Goal: Information Seeking & Learning: Find specific page/section

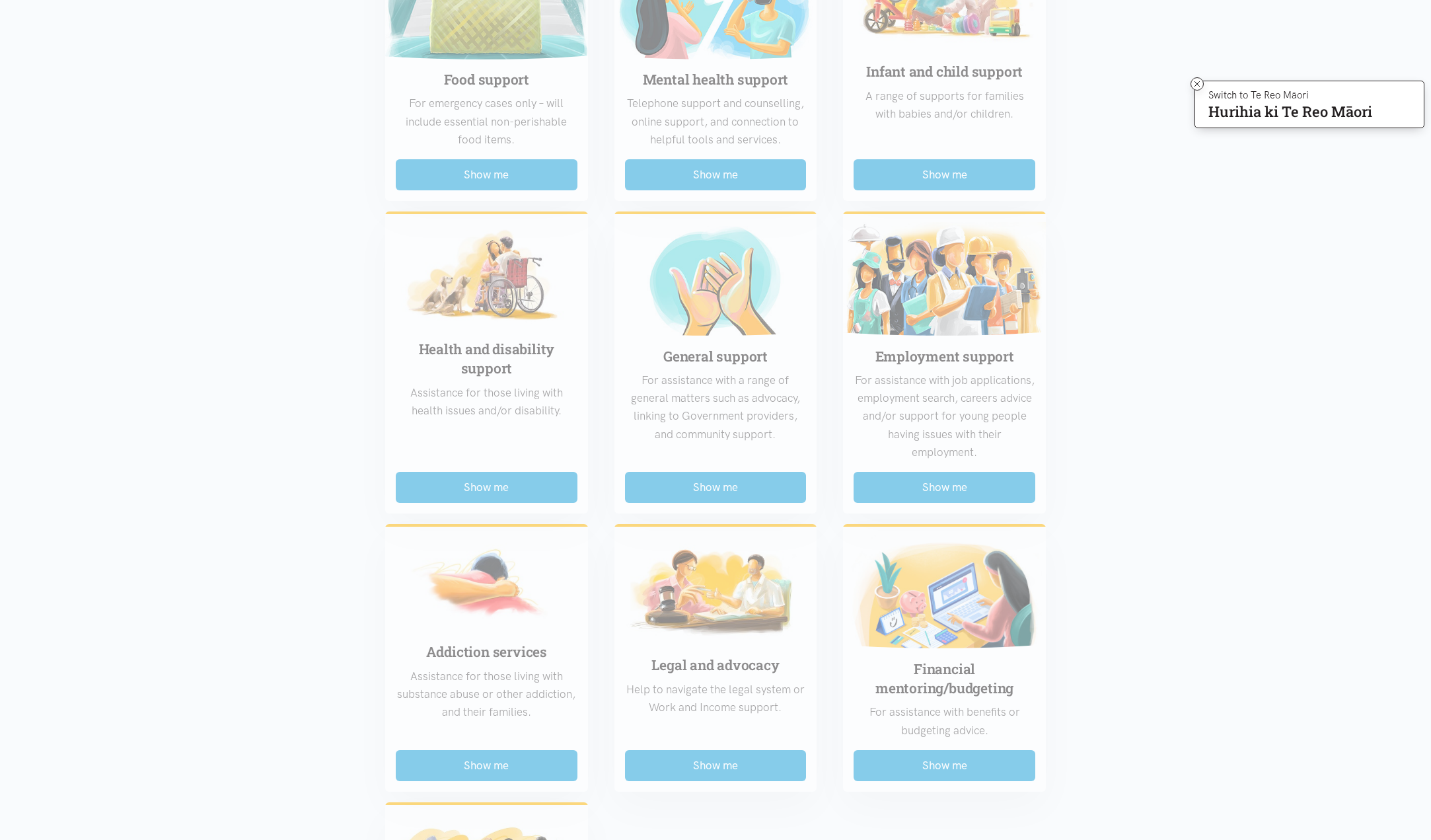
scroll to position [161, 0]
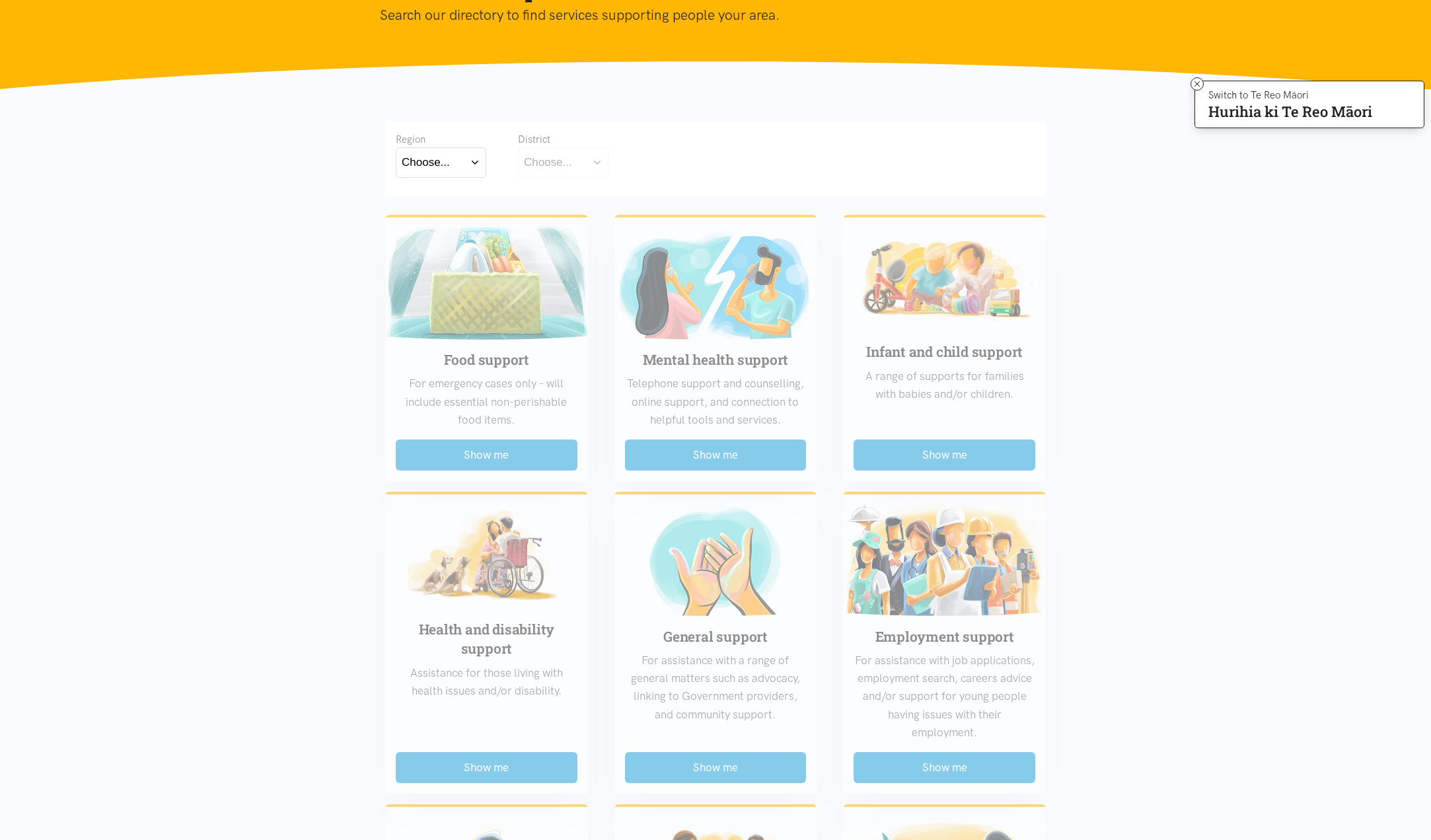
click at [478, 165] on button "Choose..." at bounding box center [440, 162] width 91 height 29
click at [453, 199] on label "Bay of Plenty" at bounding box center [438, 200] width 73 height 16
click at [0, 0] on input "Bay of Plenty" at bounding box center [0, 0] width 0 height 0
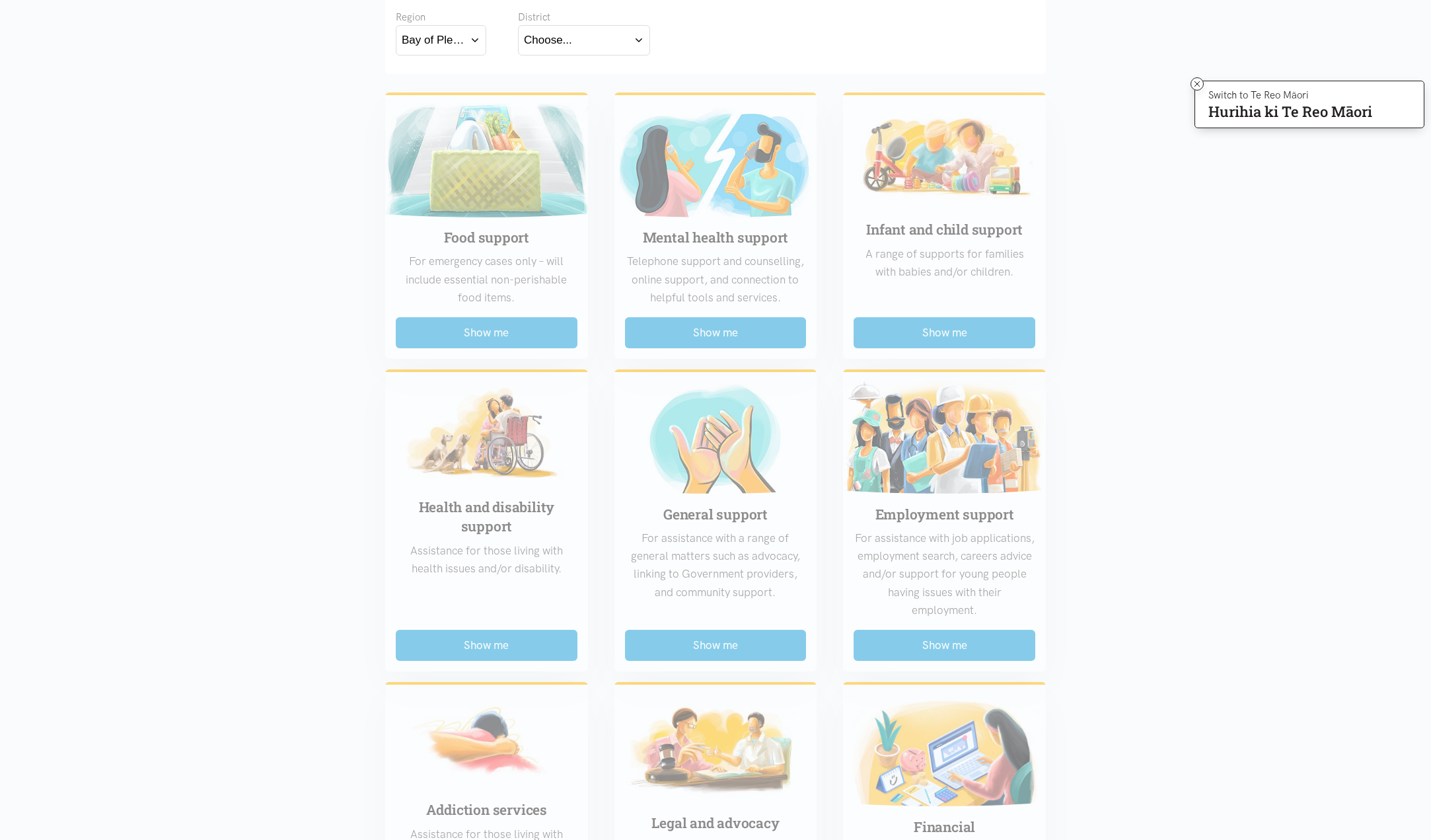
scroll to position [0, 0]
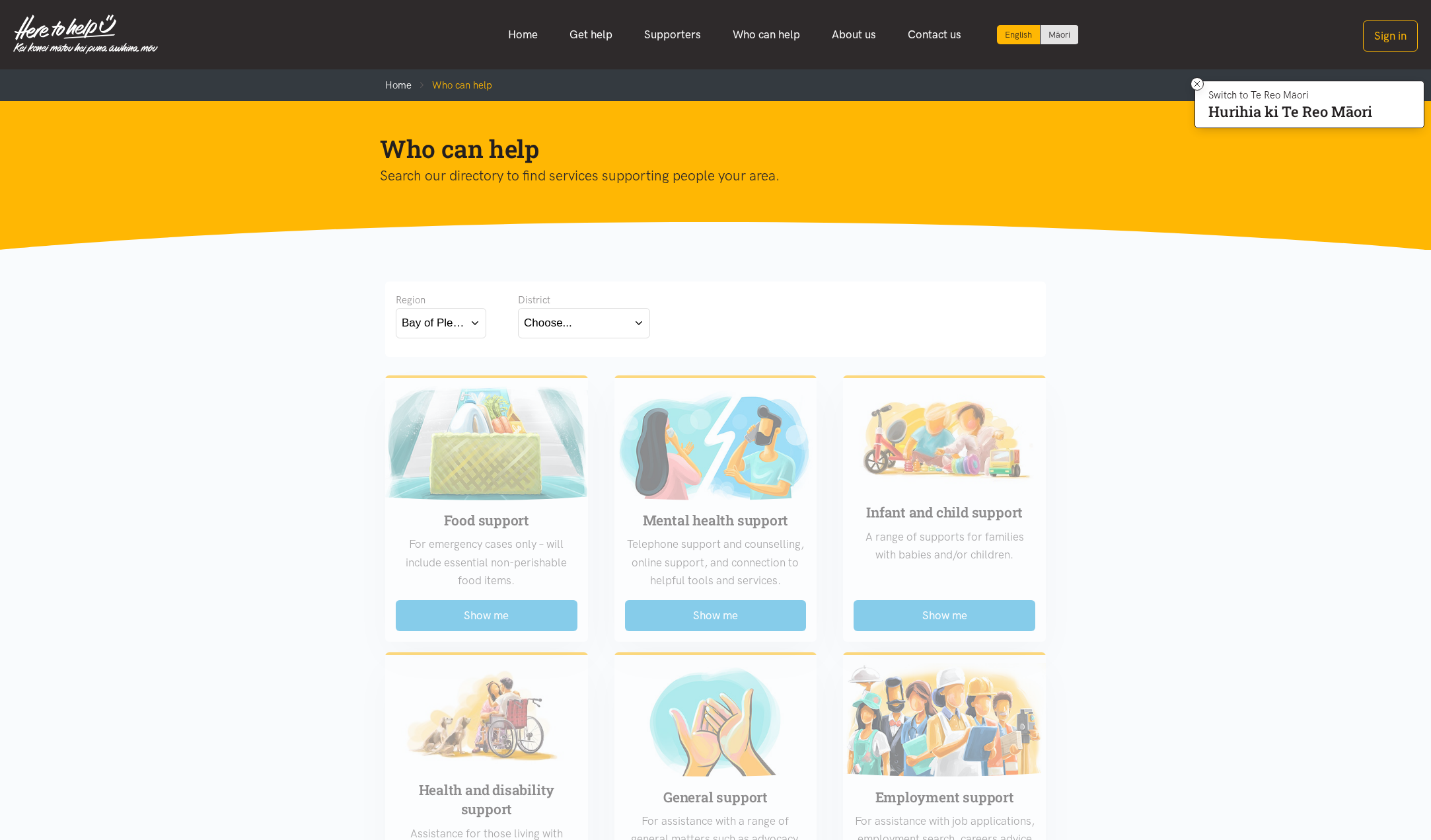
click at [600, 308] on button "Choose..." at bounding box center [584, 323] width 132 height 29
click at [587, 401] on label "Western Bay of Plenty" at bounding box center [582, 401] width 117 height 16
click at [0, 0] on input "Western Bay of Plenty" at bounding box center [0, 0] width 0 height 0
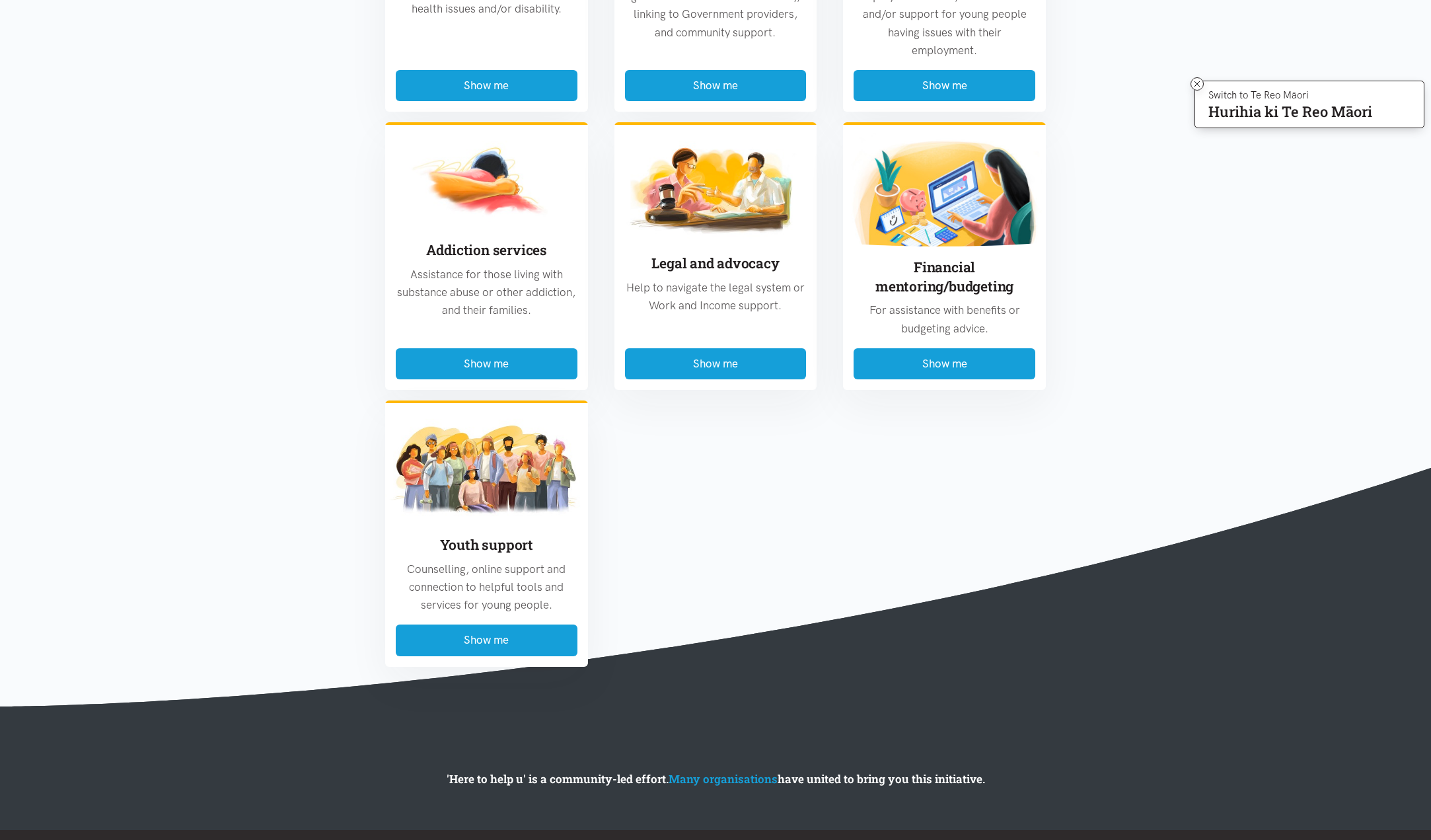
scroll to position [887, 0]
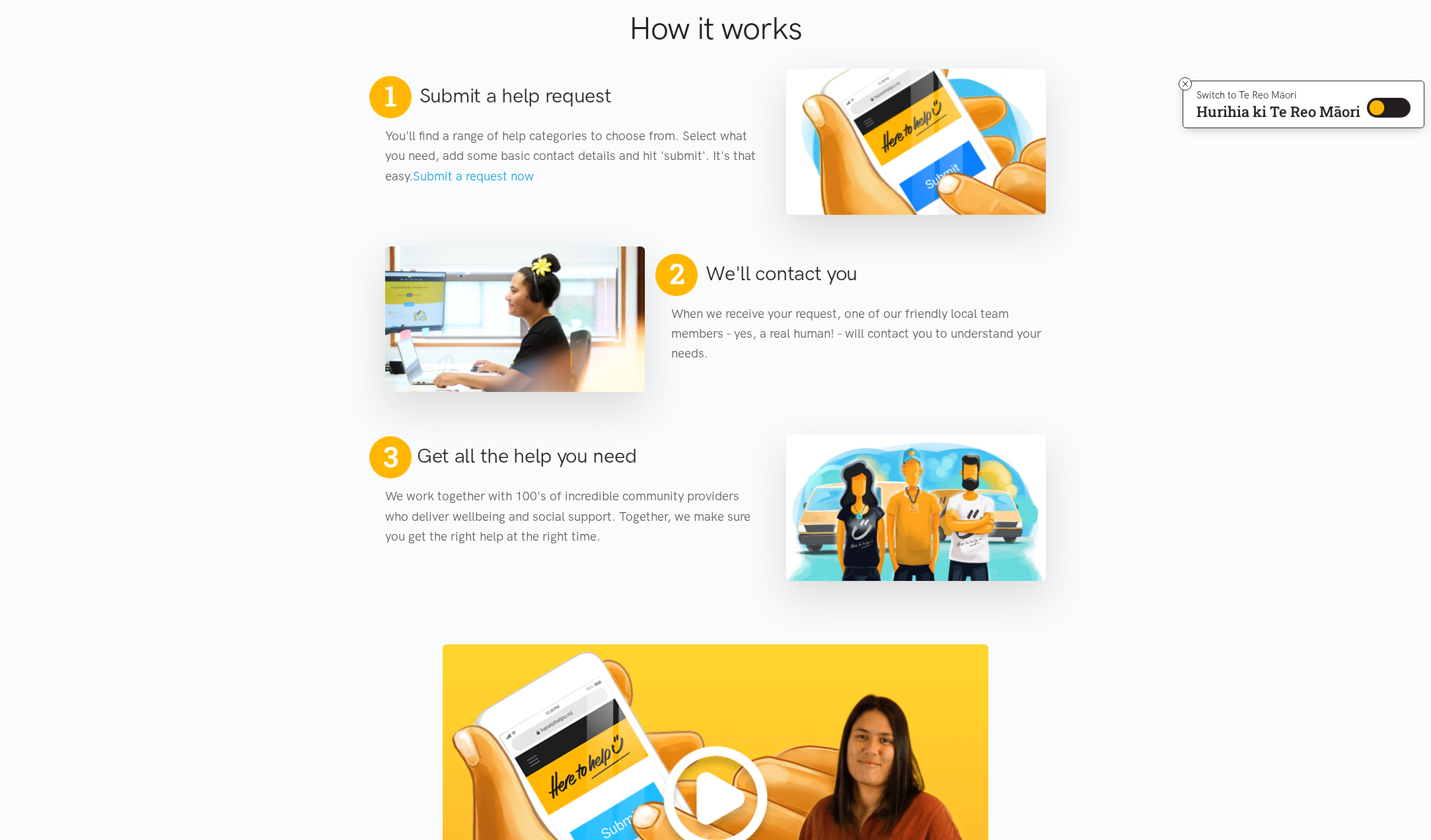
scroll to position [491, 0]
